Goal: Task Accomplishment & Management: Manage account settings

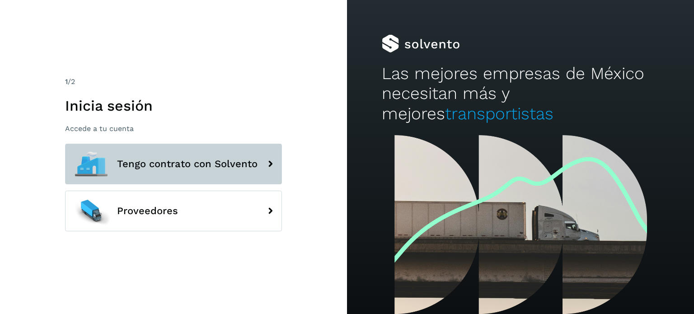
click at [143, 153] on button "Tengo contrato con Solvento" at bounding box center [173, 164] width 217 height 41
click at [202, 154] on button "Tengo contrato con Solvento" at bounding box center [173, 164] width 217 height 41
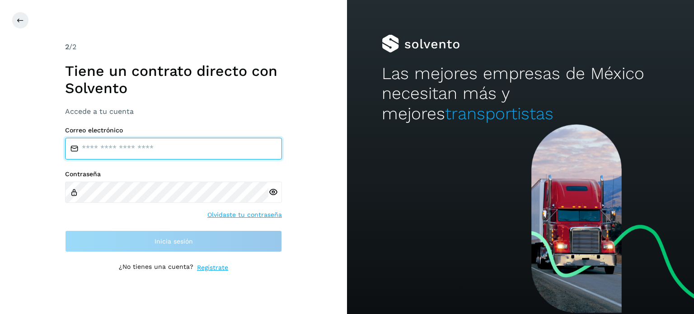
click at [145, 155] on input "email" at bounding box center [173, 149] width 217 height 22
type input "**********"
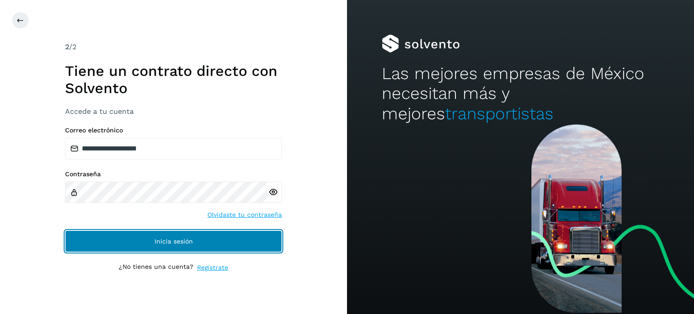
drag, startPoint x: 178, startPoint y: 238, endPoint x: 224, endPoint y: 238, distance: 45.6
click at [179, 238] on span "Inicia sesión" at bounding box center [173, 241] width 38 height 6
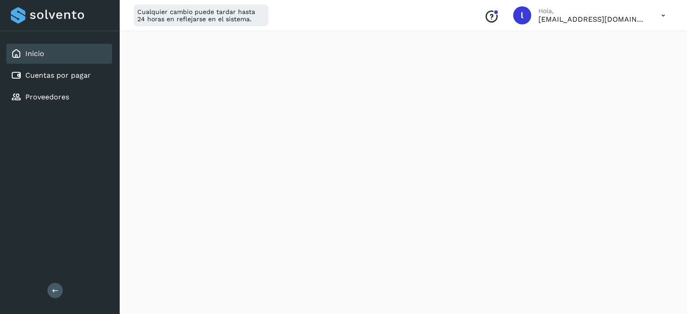
scroll to position [181, 0]
